Goal: Task Accomplishment & Management: Complete application form

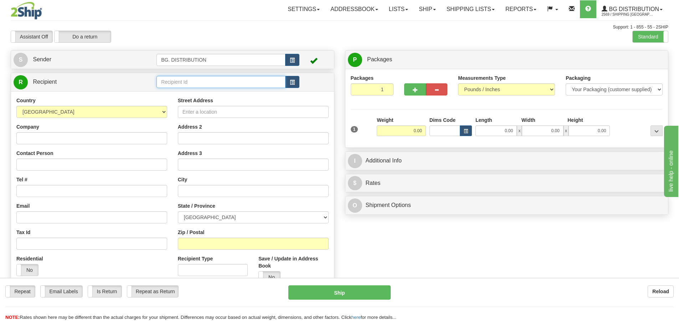
click at [169, 82] on input "text" at bounding box center [221, 82] width 129 height 12
type input "20214"
click button "Delete" at bounding box center [0, 0] width 0 height 0
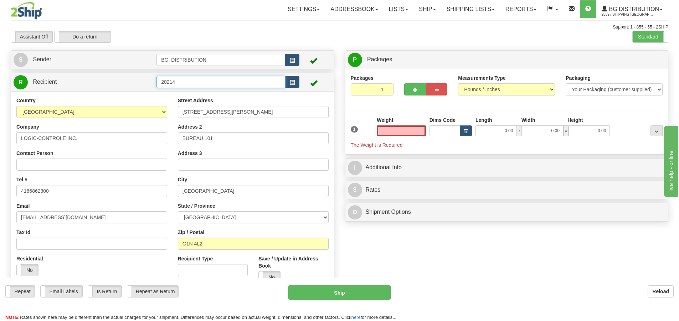
type input "0.00"
click at [195, 81] on input "20214" at bounding box center [221, 82] width 129 height 12
click button "Delete" at bounding box center [0, 0] width 0 height 0
click at [199, 83] on input "20214." at bounding box center [221, 82] width 129 height 12
type input "20214.."
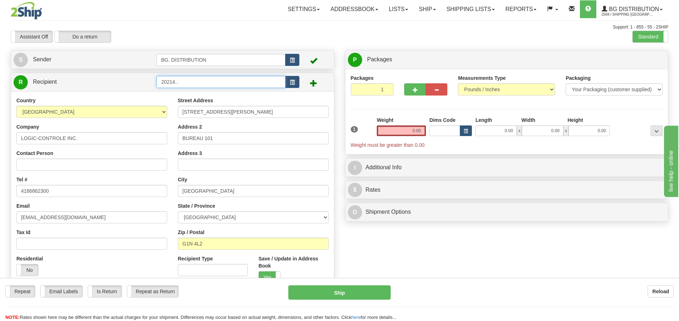
click button "Delete" at bounding box center [0, 0] width 0 height 0
type input "0.00"
click at [200, 81] on input "20214.." at bounding box center [221, 82] width 129 height 12
click button "Delete" at bounding box center [0, 0] width 0 height 0
click at [200, 82] on input "20214..." at bounding box center [221, 82] width 129 height 12
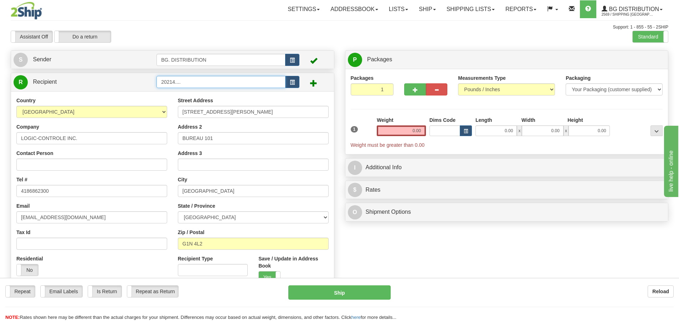
click button "Delete" at bounding box center [0, 0] width 0 height 0
drag, startPoint x: 183, startPoint y: 78, endPoint x: 175, endPoint y: 78, distance: 7.1
click at [175, 78] on input "20214...." at bounding box center [221, 82] width 129 height 12
type input "20214"
click button "Delete" at bounding box center [0, 0] width 0 height 0
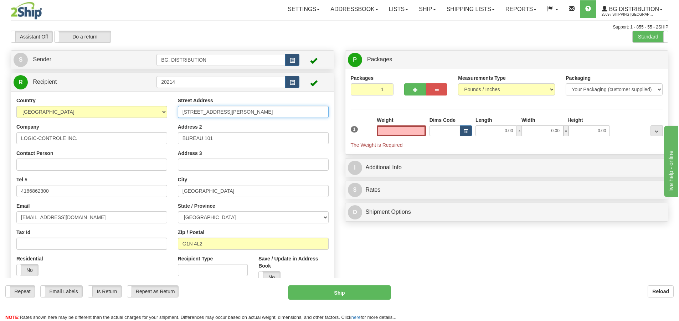
type input "0.00"
drag, startPoint x: 159, startPoint y: 108, endPoint x: 89, endPoint y: 103, distance: 69.3
click at [89, 104] on div "Country AFGHANISTAN ALAND ISLANDS ALBANIA ALGERIA AMERICAN SAMOA ANDORRA ANGOLA…" at bounding box center [172, 193] width 323 height 192
type input "3386"
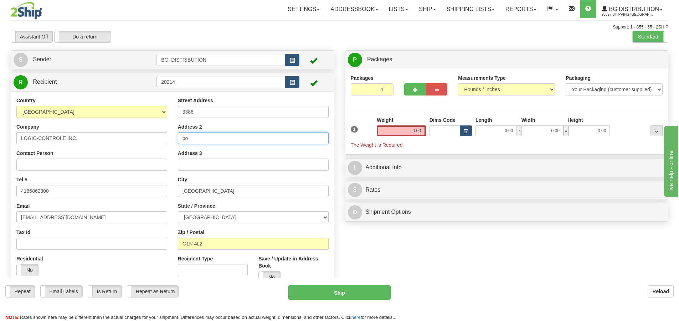
type input "b"
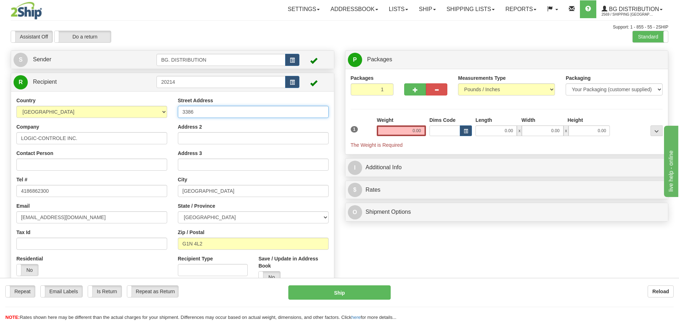
click at [237, 108] on input "3386" at bounding box center [253, 112] width 151 height 12
type input "3386 BOUL ST-FRANCOIS"
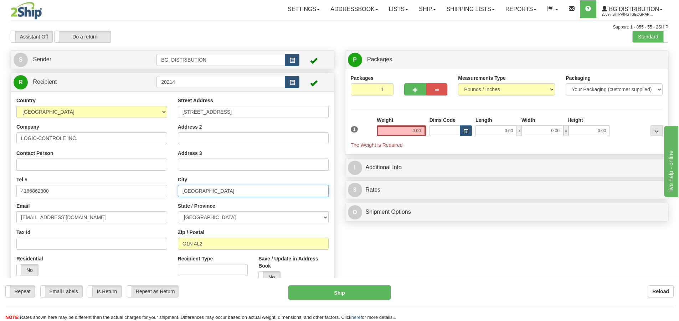
drag, startPoint x: 243, startPoint y: 193, endPoint x: 180, endPoint y: 192, distance: 63.1
click at [183, 195] on input "[GEOGRAPHIC_DATA]" at bounding box center [253, 191] width 151 height 12
type input "JONCQUIERE"
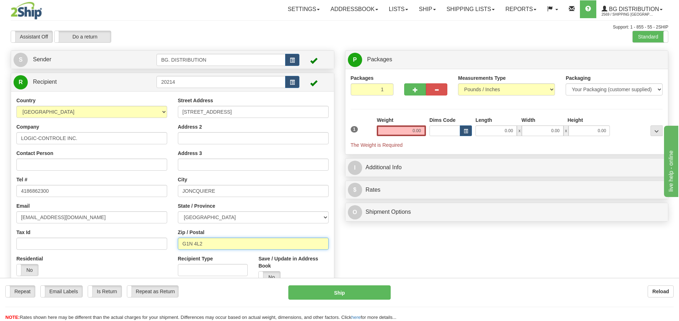
drag, startPoint x: 211, startPoint y: 241, endPoint x: 188, endPoint y: 240, distance: 22.8
click at [185, 241] on input "G1N 4L2" at bounding box center [253, 244] width 151 height 12
type input "G7X 2W9"
click at [411, 128] on input "0.00" at bounding box center [401, 131] width 49 height 11
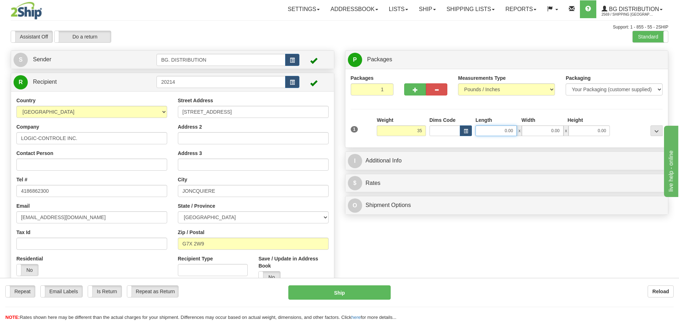
type input "35.00"
click at [507, 133] on input "0.00" at bounding box center [496, 131] width 41 height 11
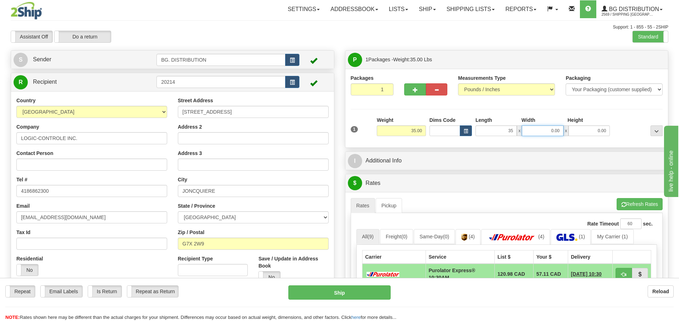
type input "35.00"
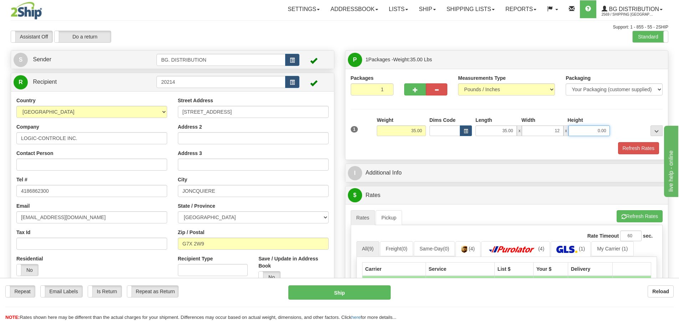
type input "12.00"
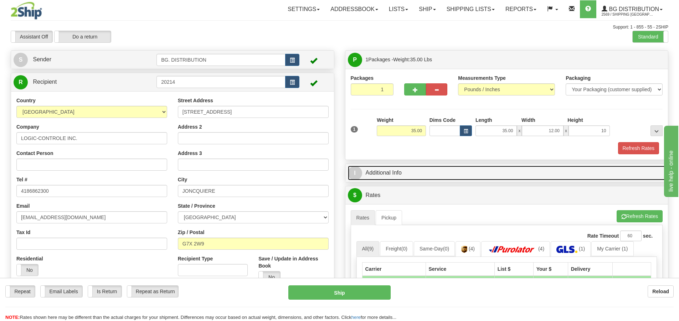
type input "10.00"
click at [352, 171] on span "I" at bounding box center [355, 173] width 14 height 14
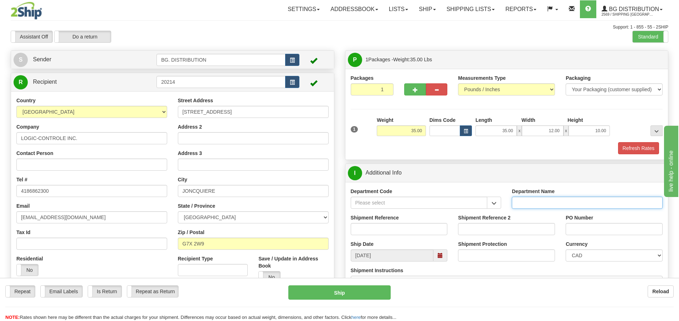
click at [536, 204] on input "Department Name" at bounding box center [587, 203] width 151 height 12
type input "."
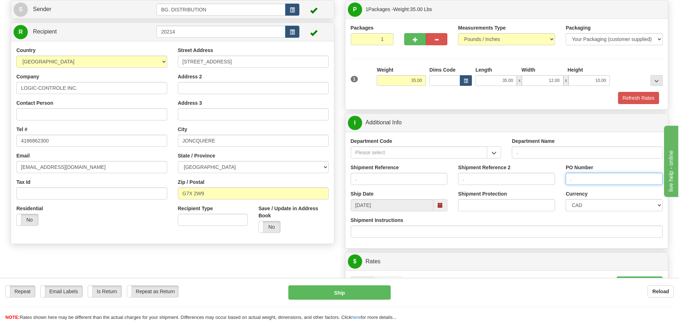
scroll to position [143, 0]
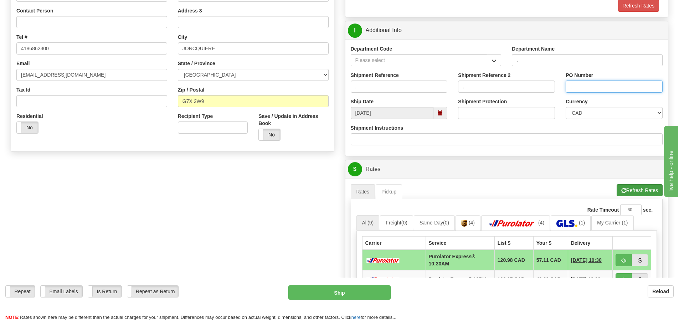
type input "."
click at [640, 188] on button "Refresh Rates" at bounding box center [640, 190] width 46 height 12
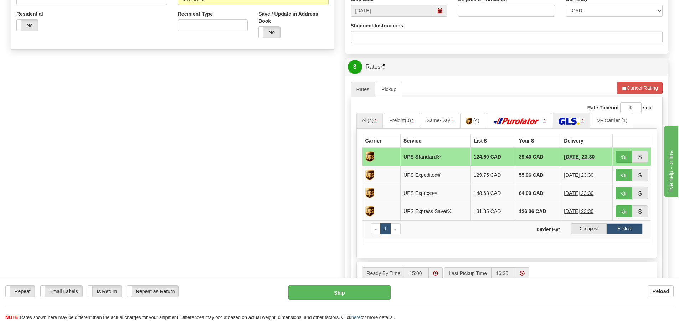
scroll to position [250, 0]
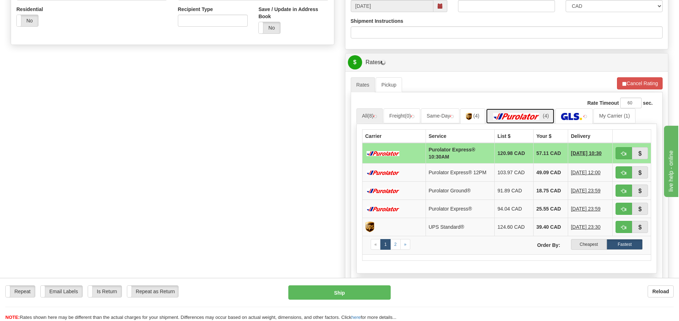
click at [531, 117] on img at bounding box center [517, 116] width 50 height 7
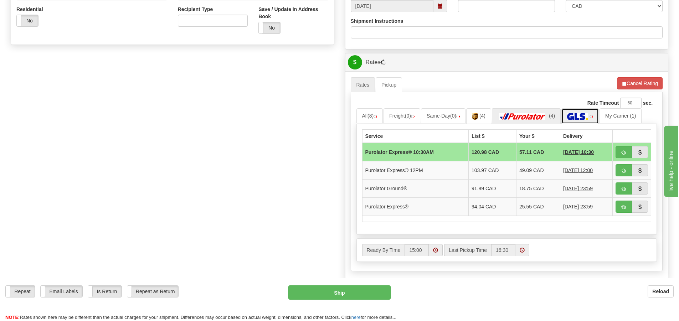
click at [579, 117] on img at bounding box center [577, 116] width 21 height 7
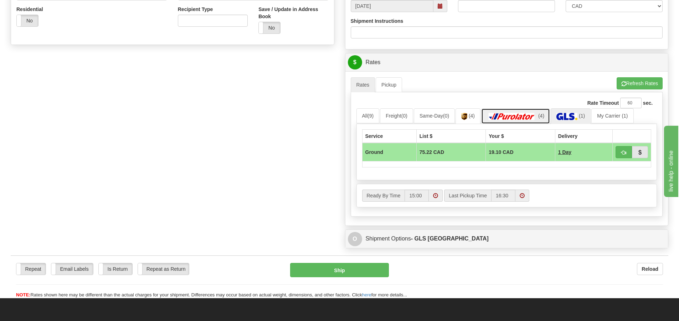
click at [508, 117] on img at bounding box center [512, 116] width 50 height 7
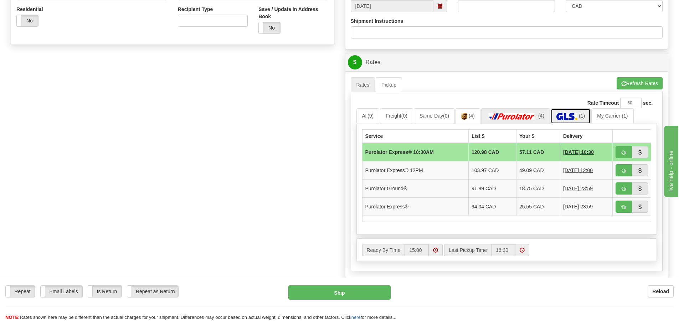
click at [578, 114] on img at bounding box center [567, 116] width 21 height 7
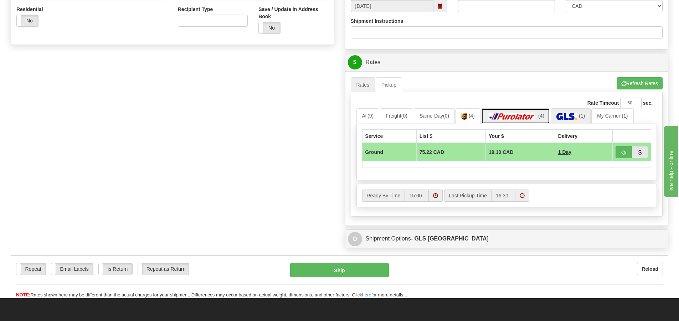
click at [519, 114] on img at bounding box center [512, 116] width 50 height 7
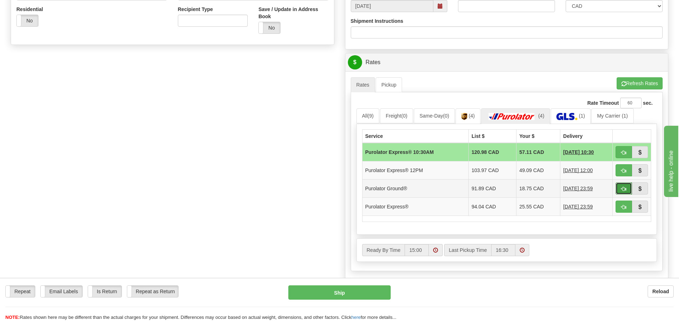
click at [624, 189] on span "button" at bounding box center [623, 189] width 5 height 5
type input "260"
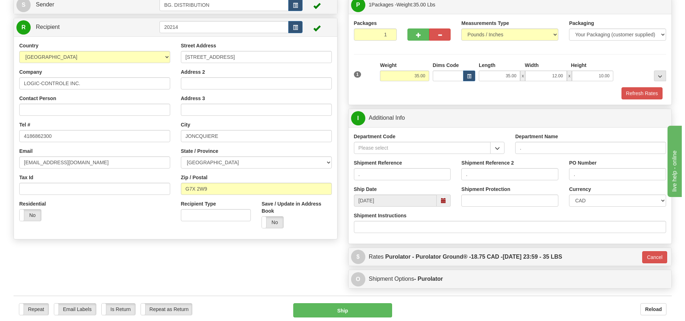
scroll to position [42, 0]
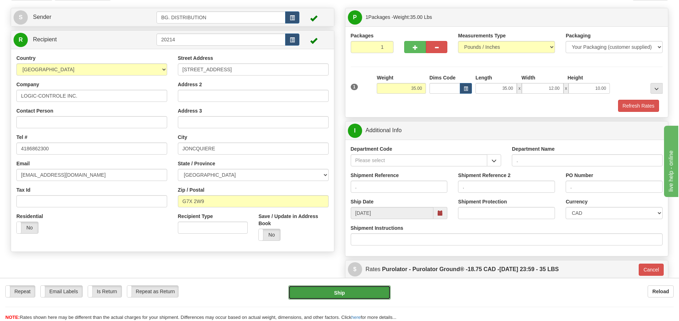
click at [360, 295] on button "Ship" at bounding box center [339, 293] width 102 height 14
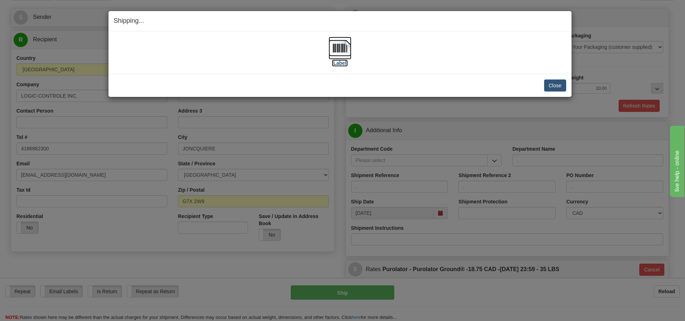
click at [339, 66] on label "[Label]" at bounding box center [340, 63] width 16 height 7
click at [550, 82] on button "Close" at bounding box center [555, 86] width 22 height 12
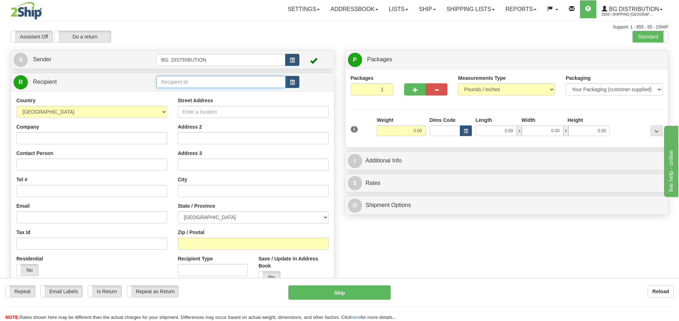
click at [204, 85] on input "text" at bounding box center [221, 82] width 129 height 12
type input "1224"
click button "Delete" at bounding box center [0, 0] width 0 height 0
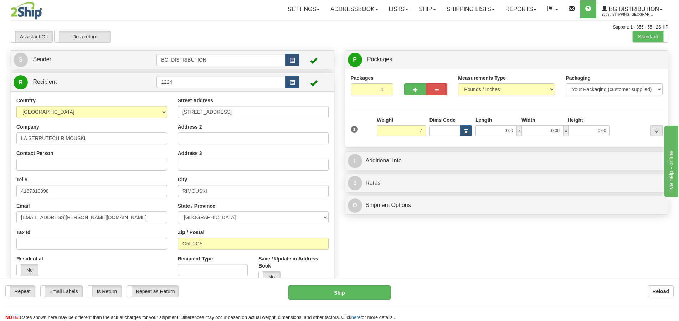
type input "7.00"
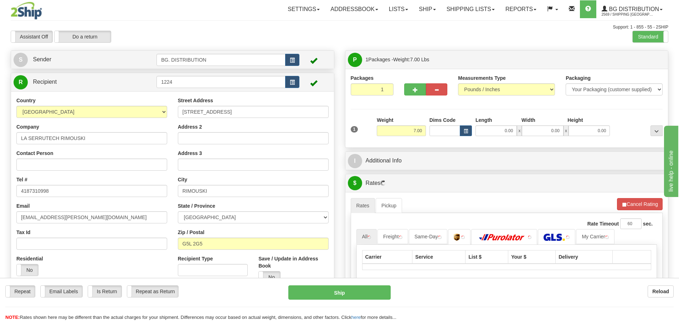
click at [520, 126] on span "x" at bounding box center [519, 131] width 5 height 11
click at [508, 127] on input "0.00" at bounding box center [496, 131] width 41 height 11
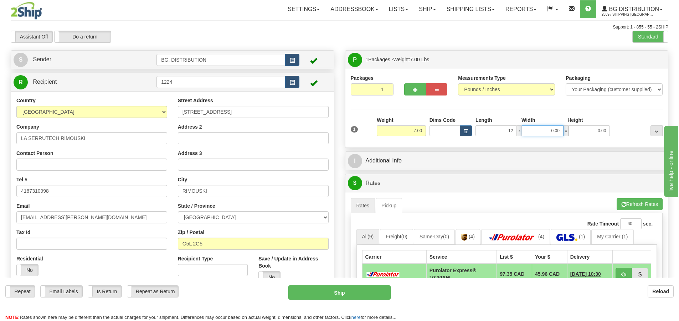
type input "12.00"
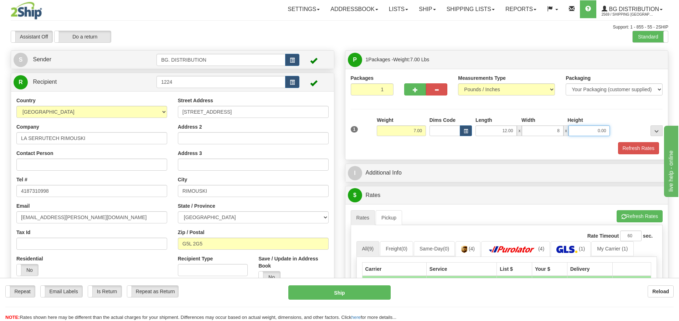
type input "8.00"
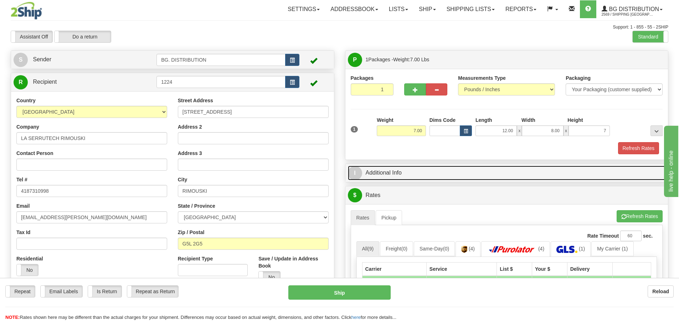
type input "7.00"
click at [355, 173] on span "I" at bounding box center [355, 173] width 14 height 14
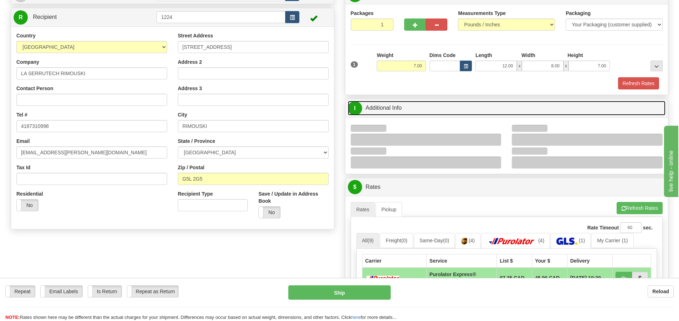
scroll to position [71, 0]
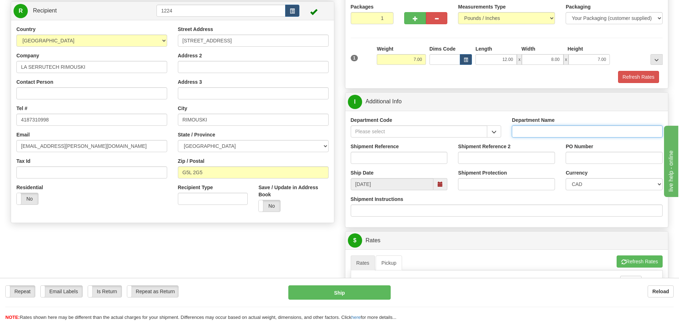
click at [543, 133] on input "Department Name" at bounding box center [587, 132] width 151 height 12
type input "."
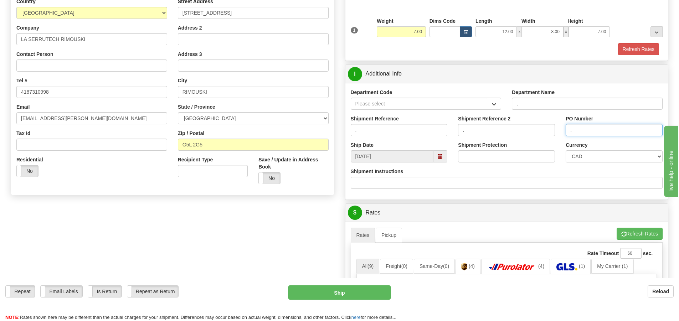
scroll to position [143, 0]
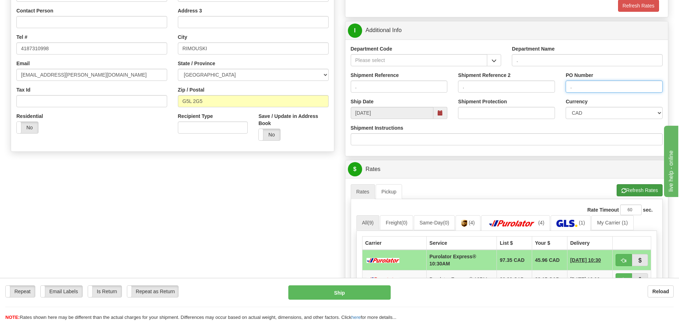
type input "."
click at [635, 193] on button "Refresh Rates" at bounding box center [640, 190] width 46 height 12
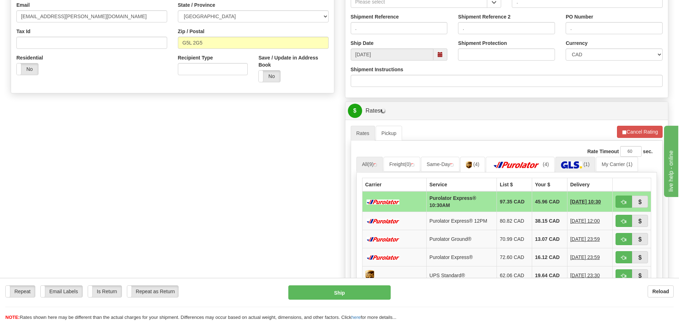
scroll to position [214, 0]
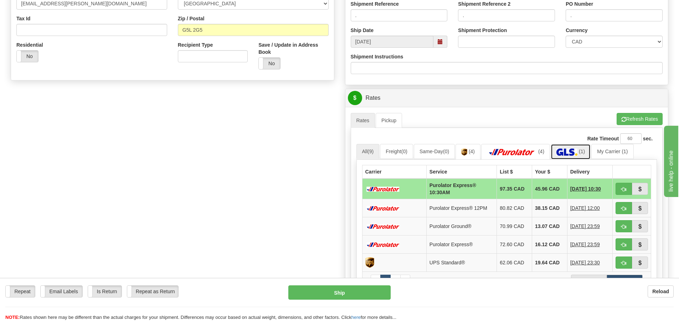
click at [572, 148] on link "(1)" at bounding box center [571, 151] width 40 height 15
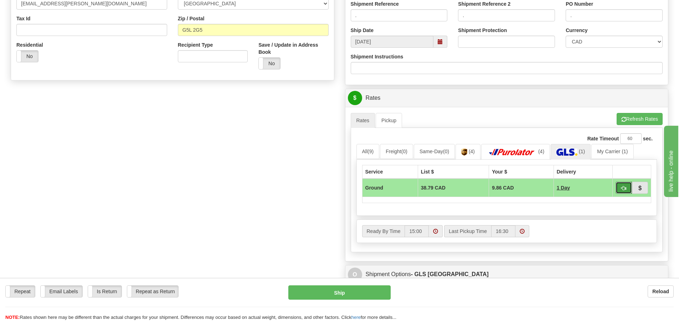
click at [618, 188] on button "button" at bounding box center [624, 188] width 16 height 12
type input "1"
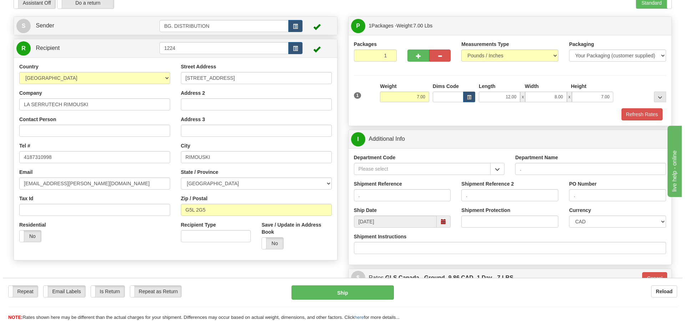
scroll to position [70, 0]
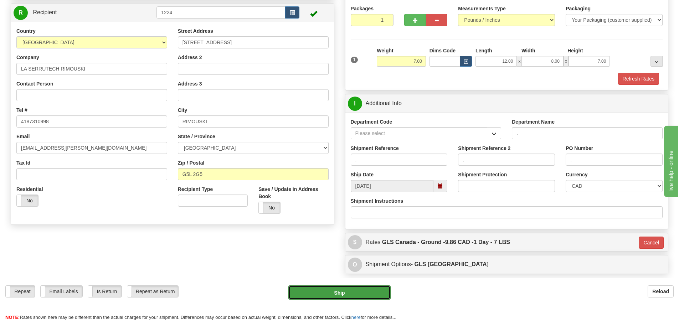
click at [363, 291] on button "Ship" at bounding box center [339, 293] width 102 height 14
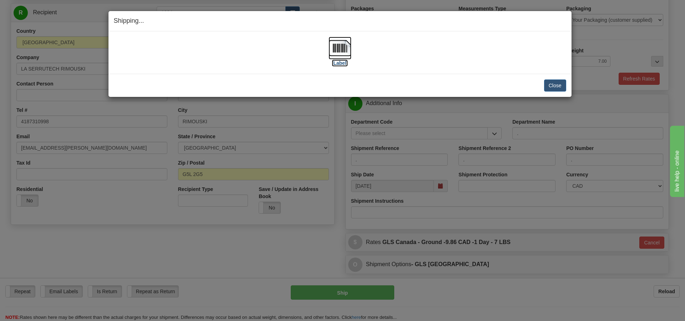
click at [334, 62] on label "[Label]" at bounding box center [340, 63] width 16 height 7
click at [548, 87] on button "Close" at bounding box center [555, 86] width 22 height 12
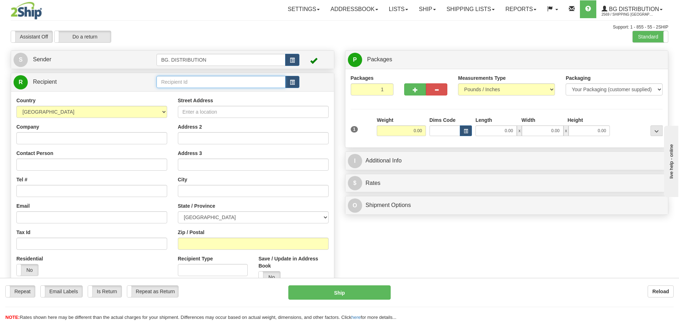
click at [211, 82] on input "text" at bounding box center [221, 82] width 129 height 12
type input "60122"
click button "Delete" at bounding box center [0, 0] width 0 height 0
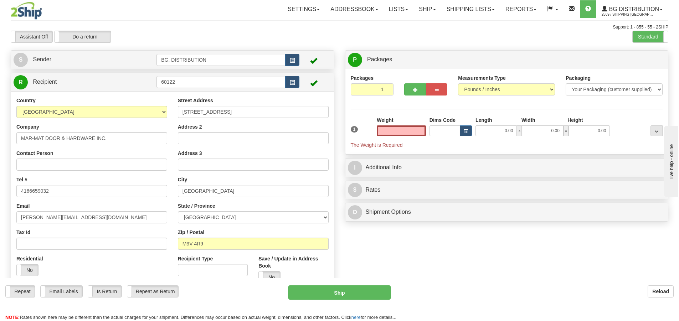
type input "0.00"
click at [508, 290] on div "Reload" at bounding box center [537, 292] width 272 height 12
click at [404, 132] on input "0.00" at bounding box center [401, 131] width 49 height 11
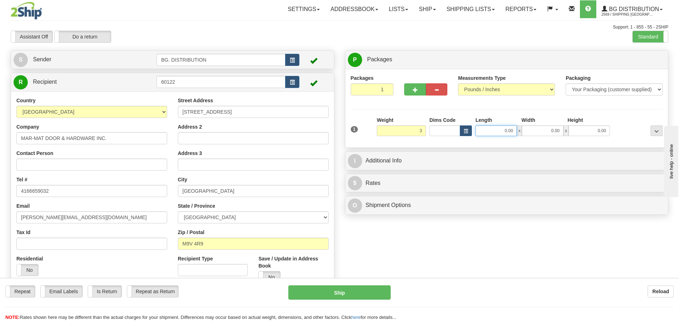
type input "3.00"
click at [491, 126] on input "0.00" at bounding box center [496, 131] width 41 height 11
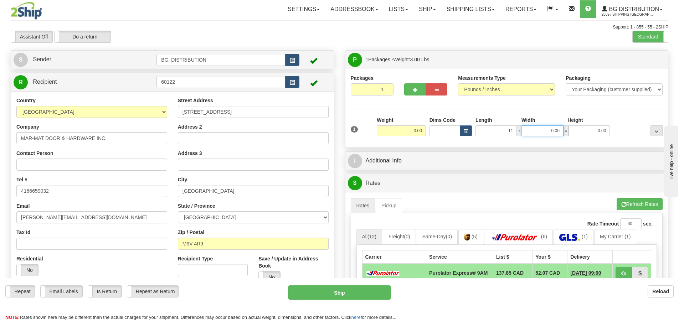
type input "11.00"
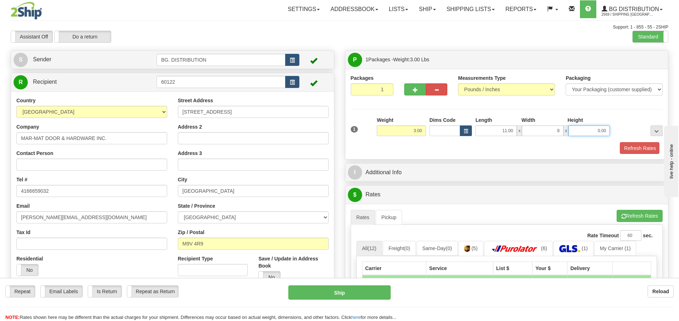
type input "8.00"
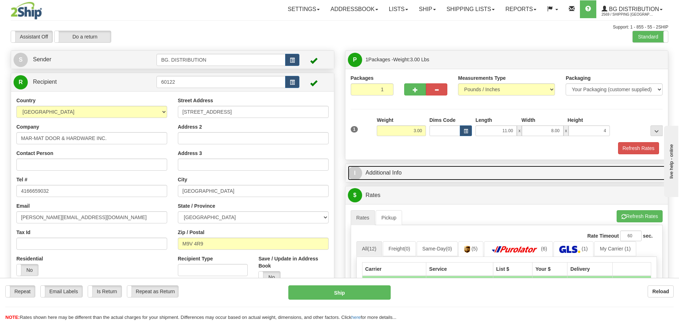
type input "4.00"
click at [359, 172] on span "I" at bounding box center [355, 173] width 14 height 14
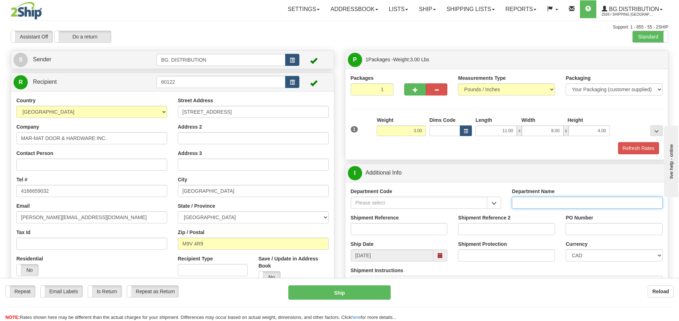
click at [524, 201] on input "Department Name" at bounding box center [587, 203] width 151 height 12
type input "."
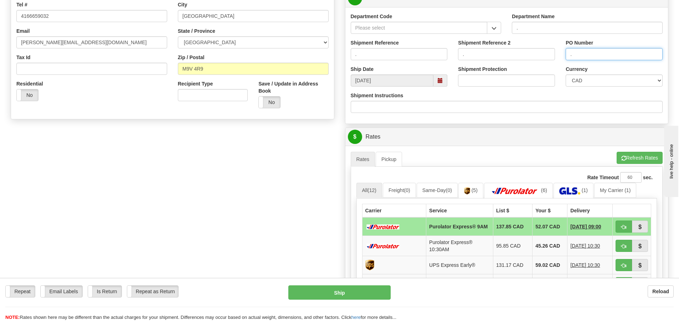
scroll to position [178, 0]
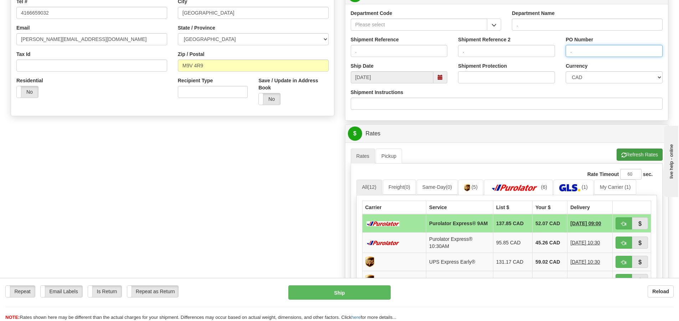
type input "."
click at [647, 152] on button "Refresh Rates" at bounding box center [640, 155] width 46 height 12
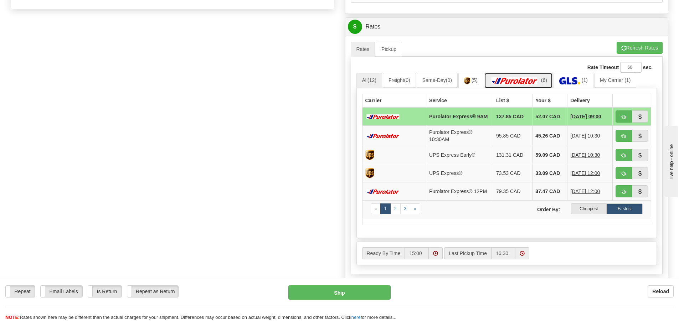
click at [538, 86] on link "(6)" at bounding box center [518, 80] width 69 height 15
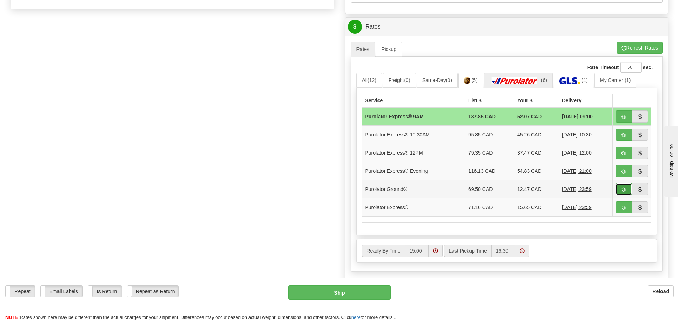
click at [628, 188] on button "button" at bounding box center [624, 189] width 16 height 12
type input "260"
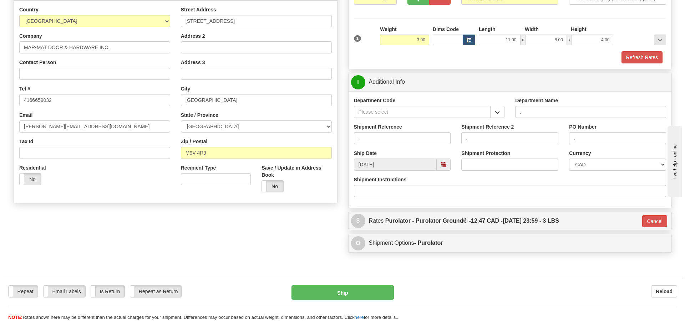
scroll to position [42, 0]
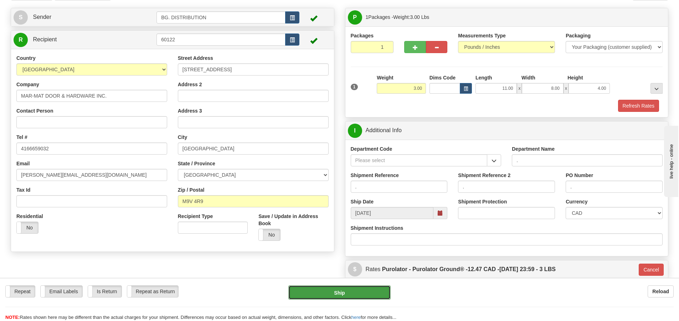
click at [364, 292] on button "Ship" at bounding box center [339, 293] width 102 height 14
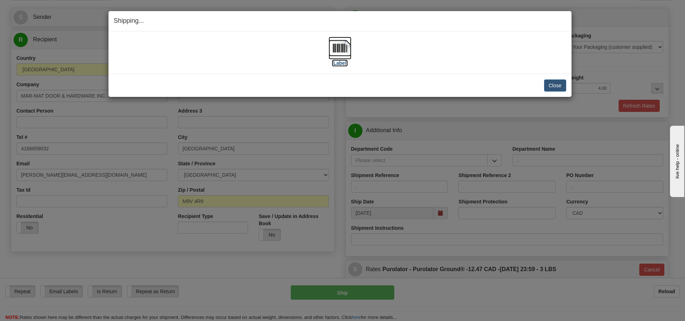
click at [338, 63] on label "[Label]" at bounding box center [340, 63] width 16 height 7
click at [551, 83] on button "Close" at bounding box center [555, 86] width 22 height 12
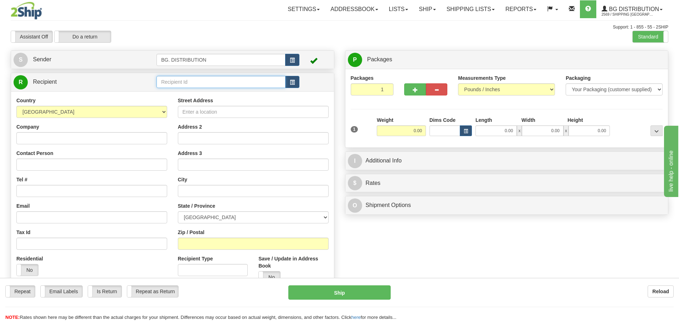
click at [166, 81] on input "text" at bounding box center [221, 82] width 129 height 12
type input "60117"
click button "Delete" at bounding box center [0, 0] width 0 height 0
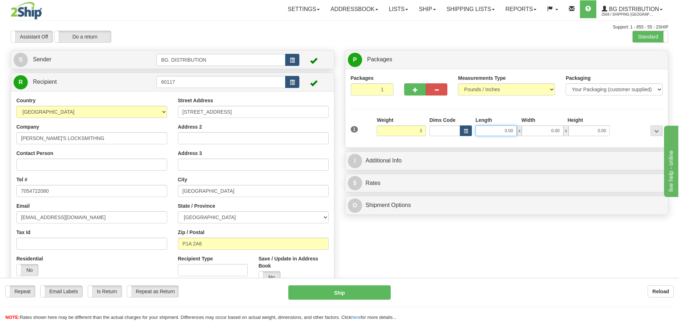
type input "3.00"
click at [500, 132] on input "0.00" at bounding box center [496, 131] width 41 height 11
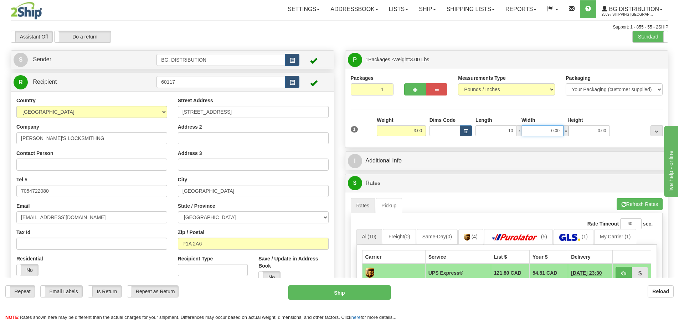
type input "10.00"
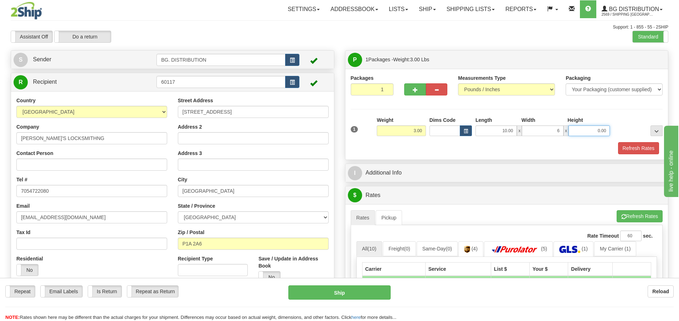
type input "6.00"
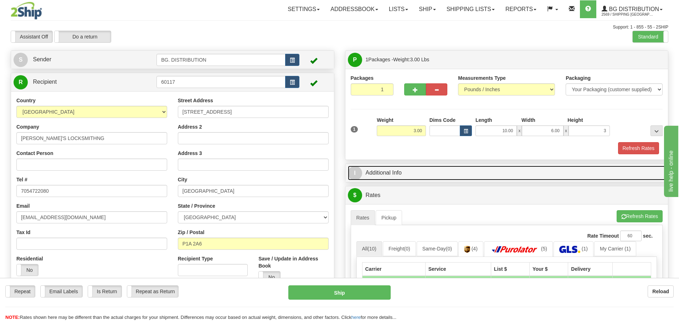
type input "3.00"
click at [361, 171] on span "I" at bounding box center [355, 173] width 14 height 14
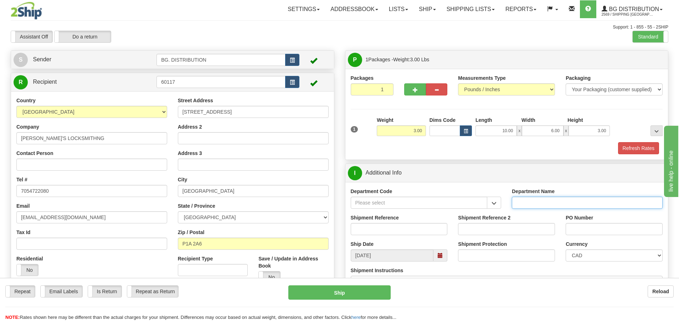
click at [532, 203] on input "Department Name" at bounding box center [587, 203] width 151 height 12
type input "."
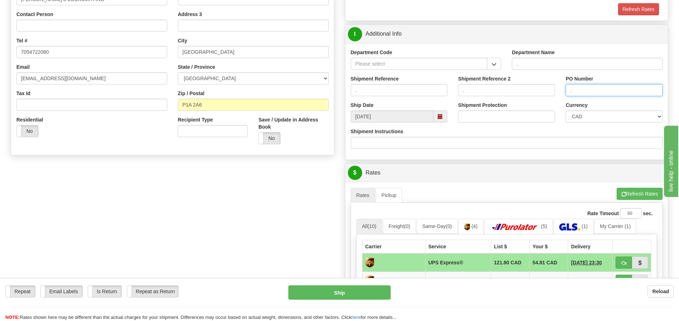
scroll to position [143, 0]
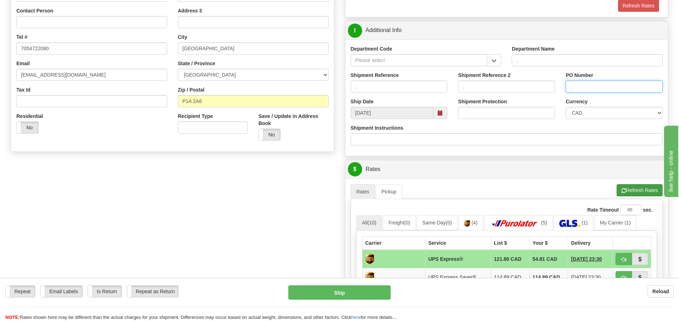
type input "."
click at [636, 188] on button "Refresh Rates" at bounding box center [640, 190] width 46 height 12
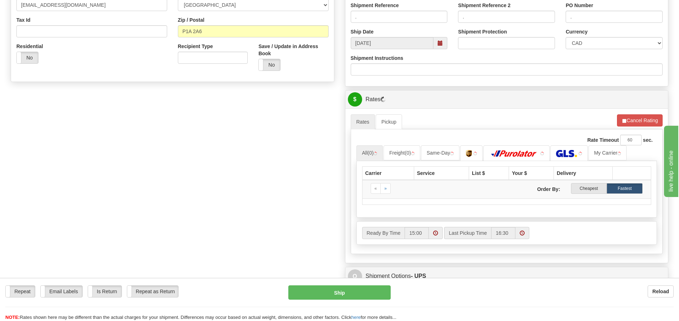
scroll to position [321, 0]
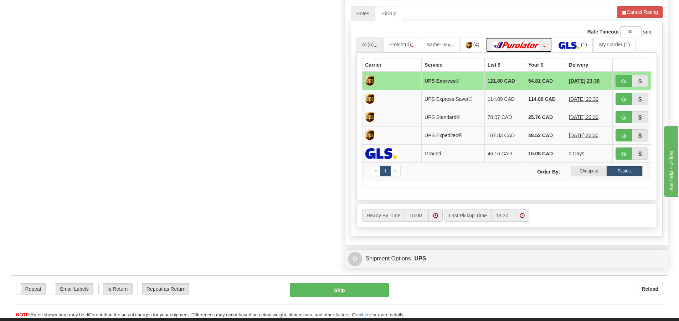
click at [523, 43] on img at bounding box center [517, 45] width 50 height 7
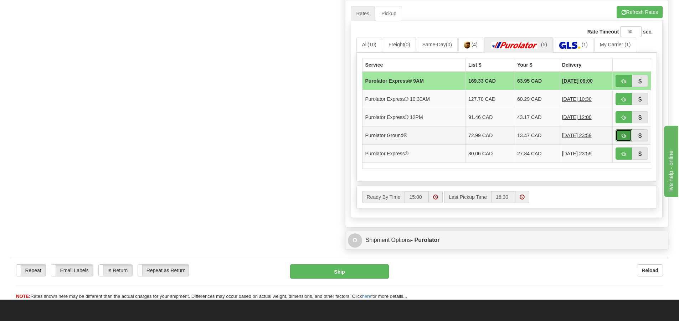
click at [620, 135] on button "button" at bounding box center [624, 135] width 16 height 12
type input "260"
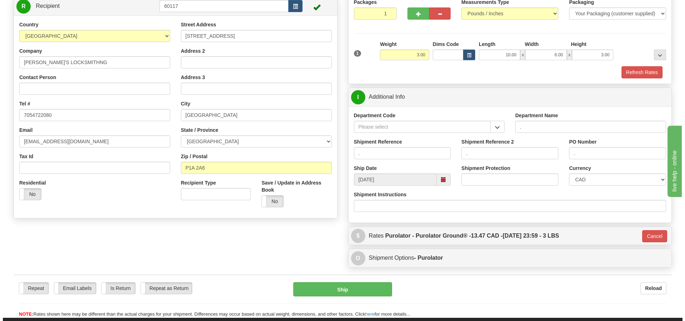
scroll to position [42, 0]
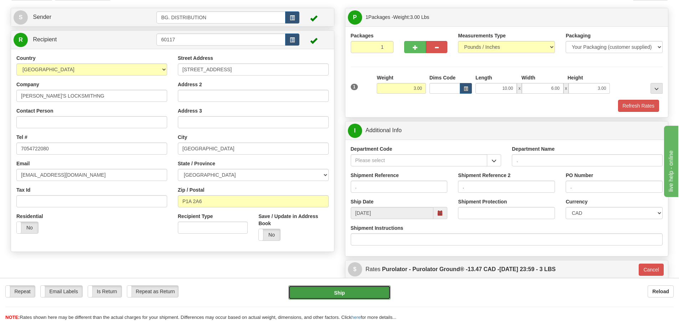
click at [314, 291] on button "Ship" at bounding box center [339, 293] width 102 height 14
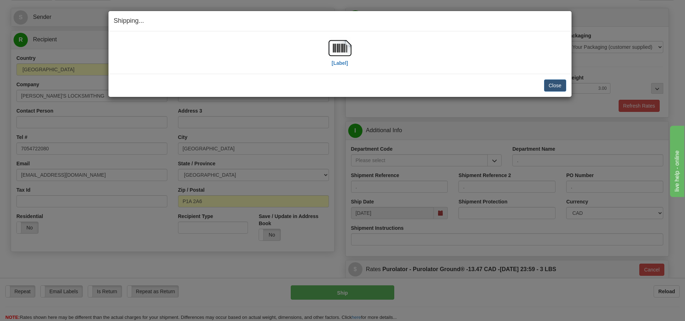
click at [341, 68] on div "[Label]" at bounding box center [339, 53] width 23 height 32
click at [344, 64] on label "[Label]" at bounding box center [340, 63] width 16 height 7
click at [550, 83] on button "Close" at bounding box center [555, 86] width 22 height 12
